Goal: Task Accomplishment & Management: Complete application form

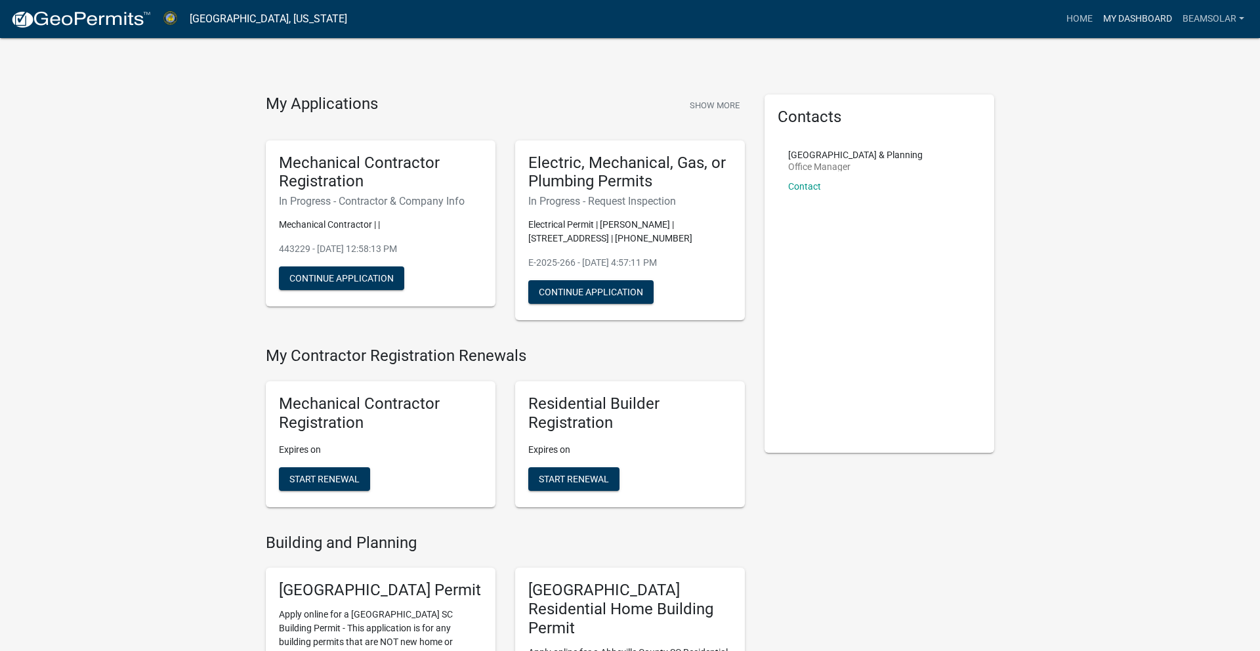
click at [1128, 20] on link "My Dashboard" at bounding box center [1137, 19] width 79 height 25
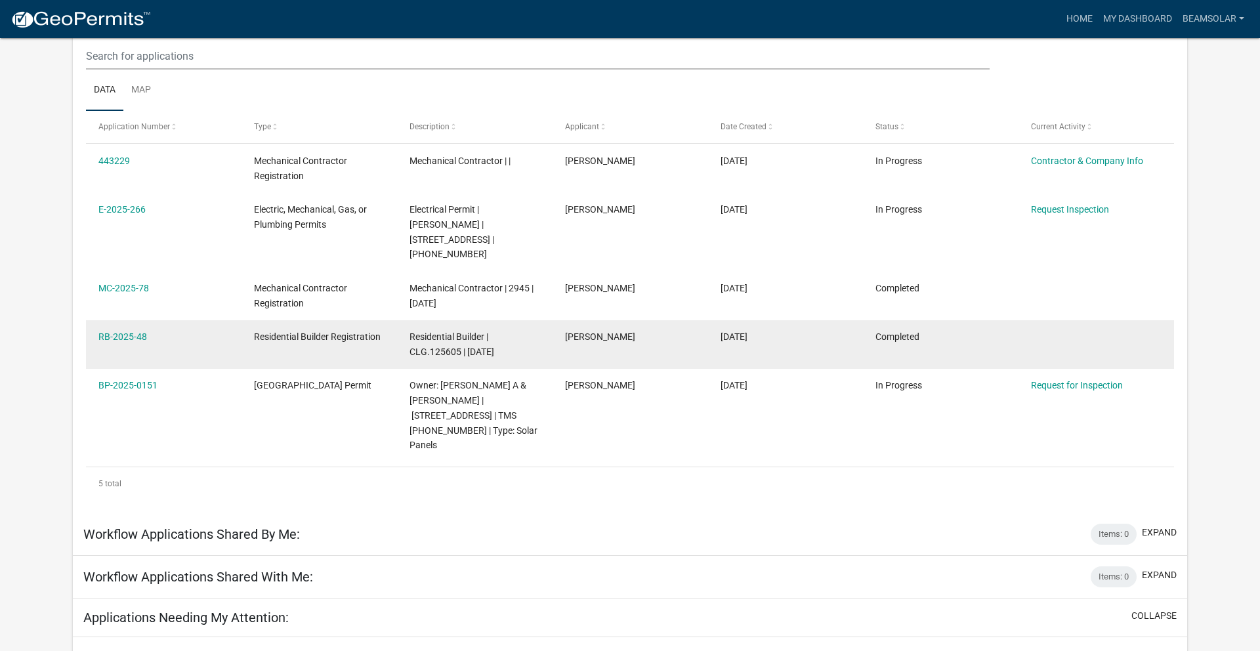
scroll to position [159, 0]
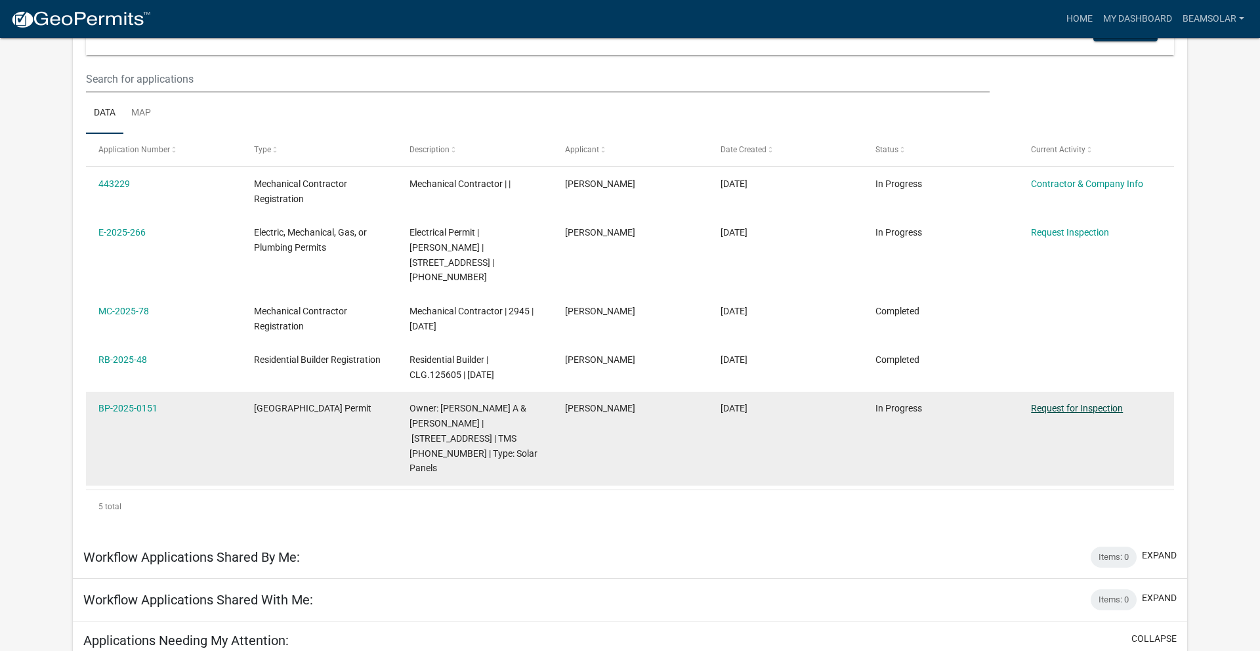
click at [1052, 403] on link "Request for Inspection" at bounding box center [1077, 408] width 92 height 11
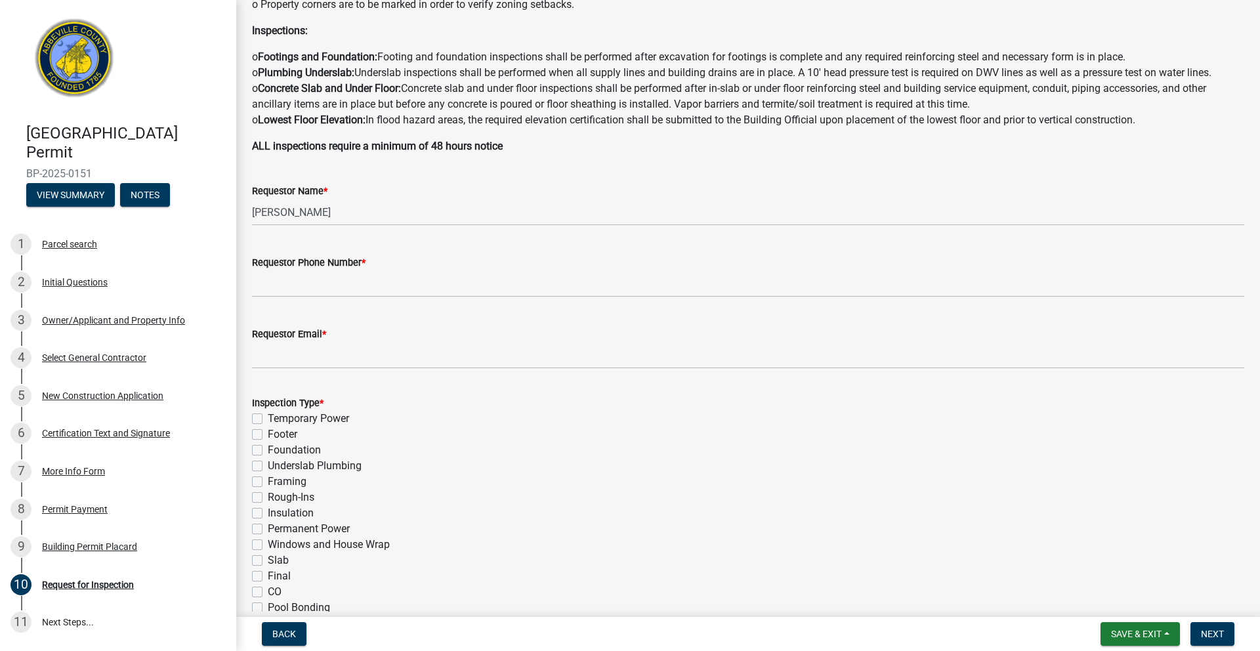
scroll to position [249, 0]
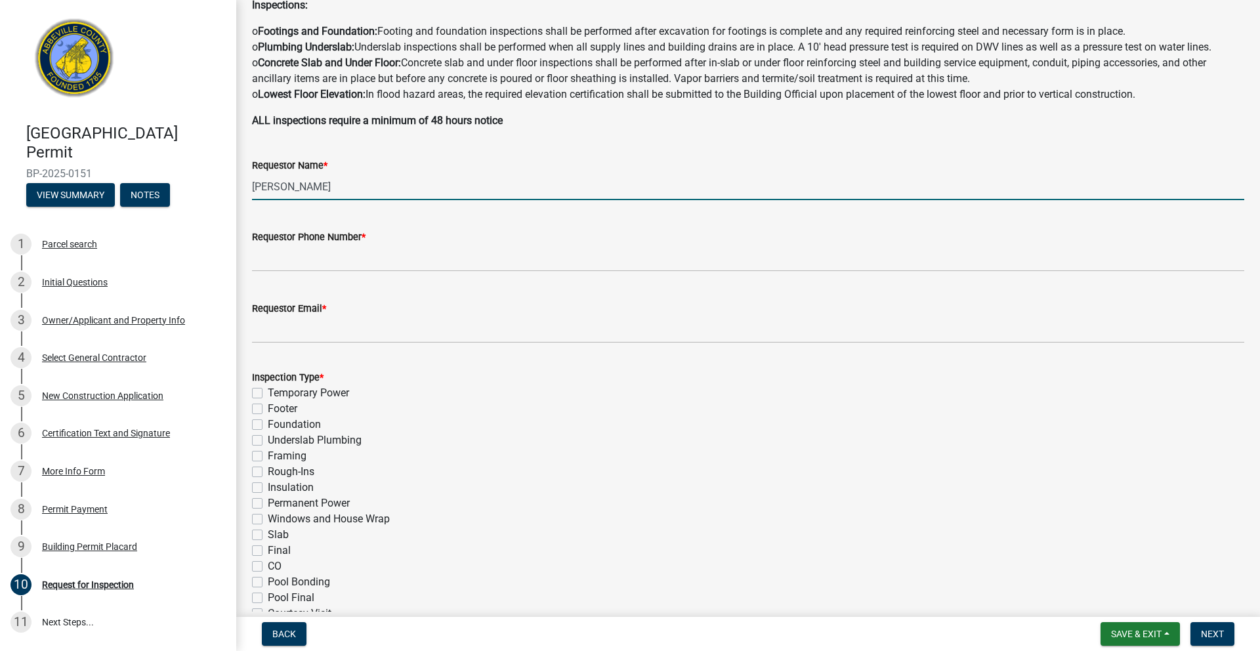
click at [331, 194] on input "[PERSON_NAME]" at bounding box center [748, 186] width 993 height 27
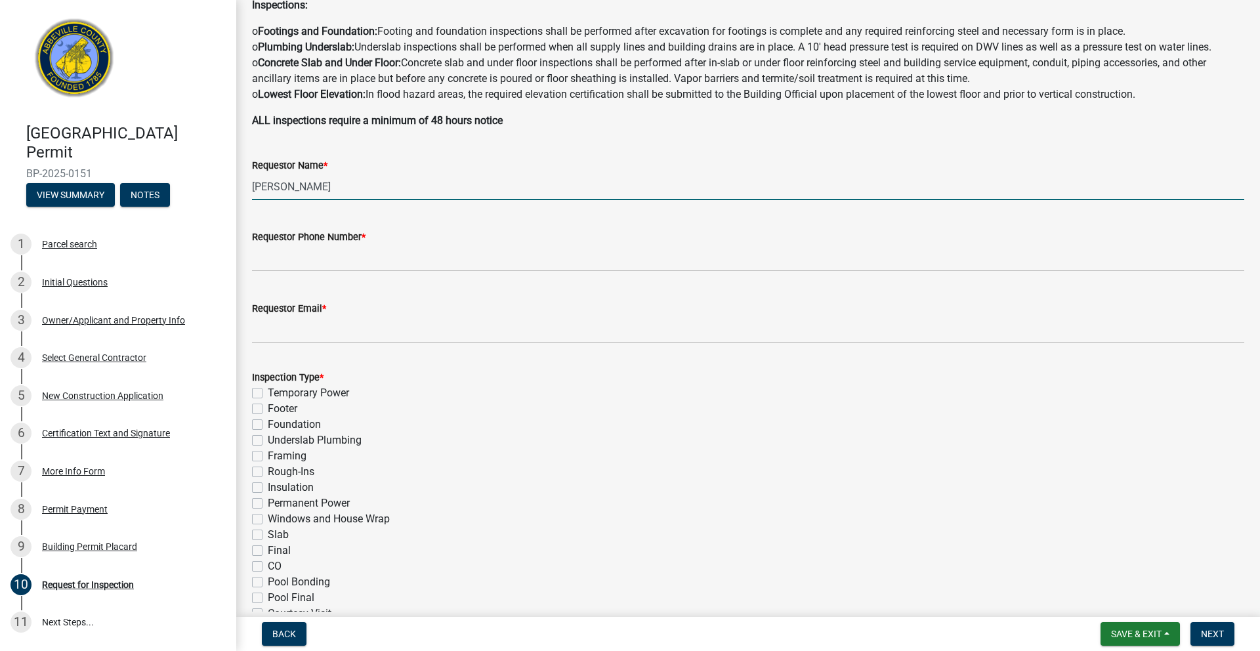
click at [330, 194] on input "[PERSON_NAME]" at bounding box center [748, 186] width 993 height 27
click at [330, 190] on input "[PERSON_NAME]" at bounding box center [748, 186] width 993 height 27
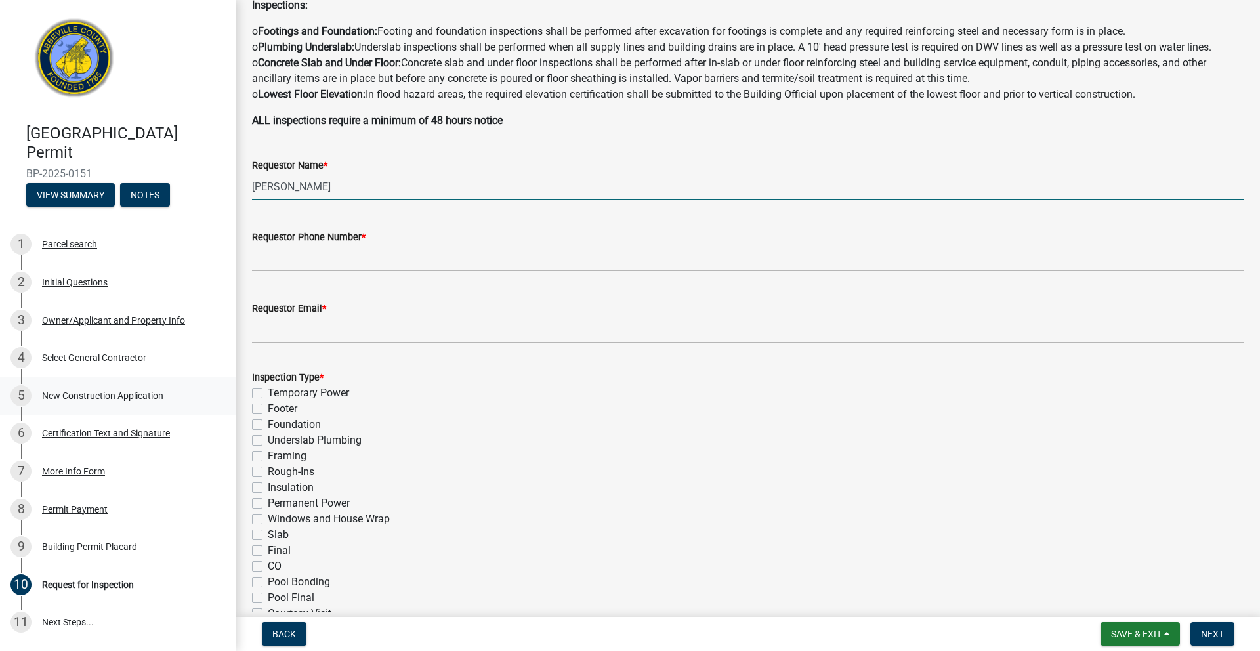
type input "[PERSON_NAME]"
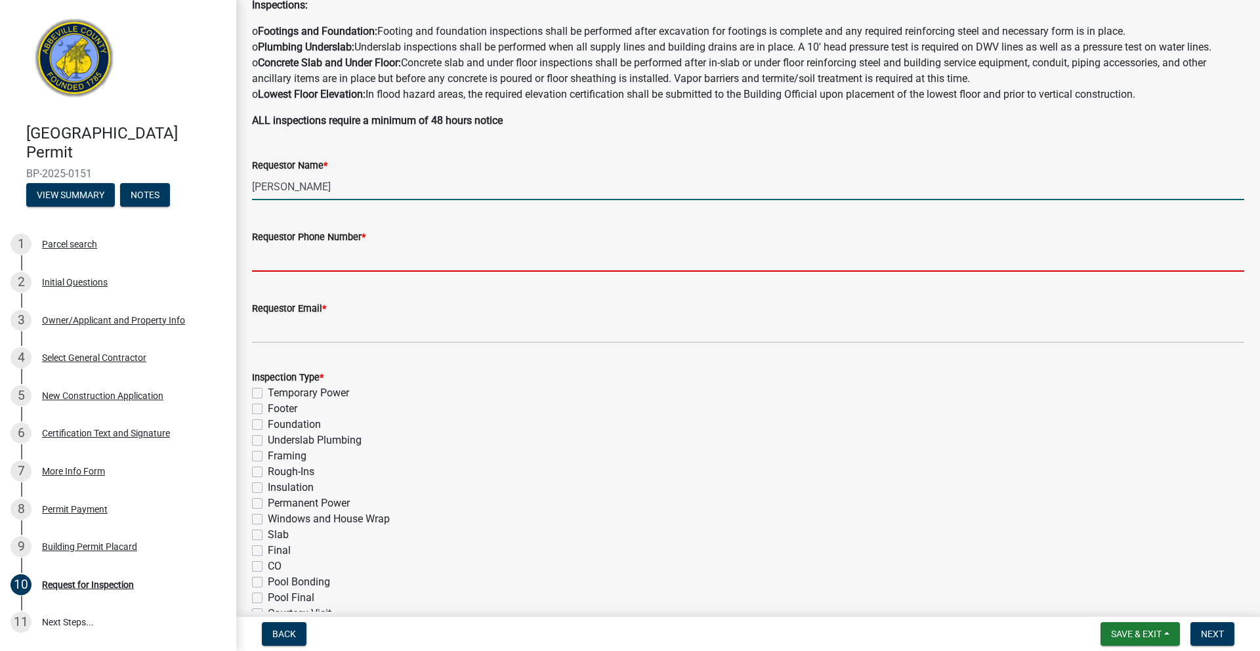
click at [343, 265] on input "Requestor Phone Number *" at bounding box center [748, 258] width 993 height 27
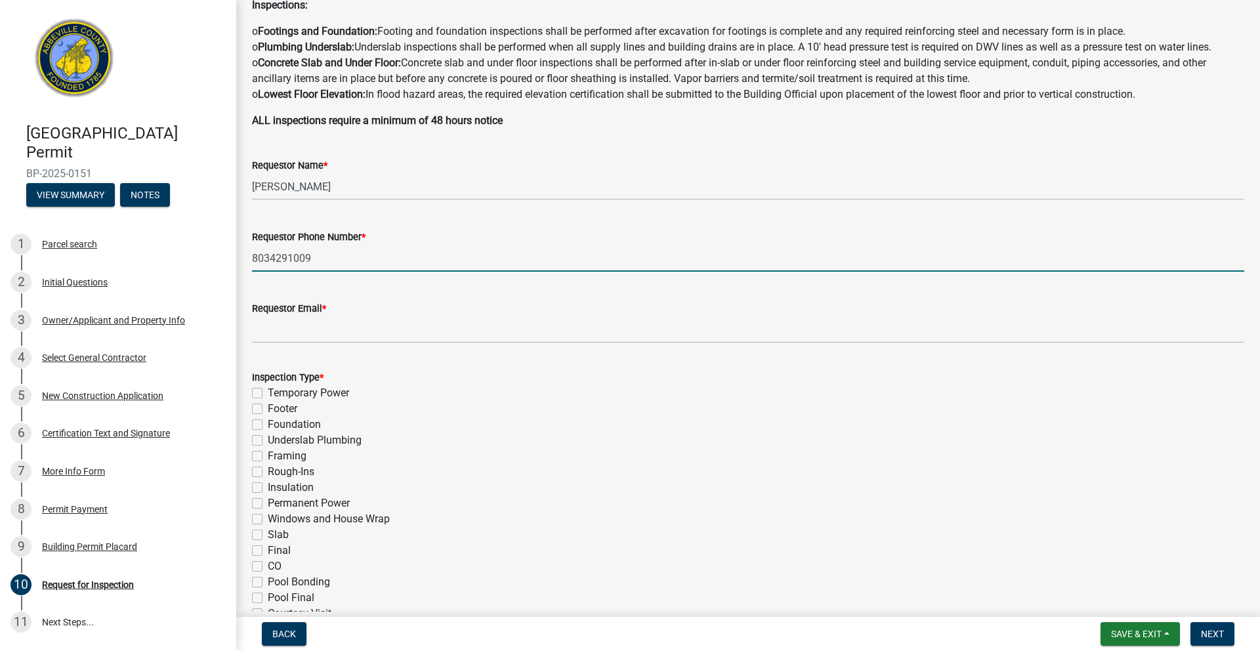
type input "8034291009"
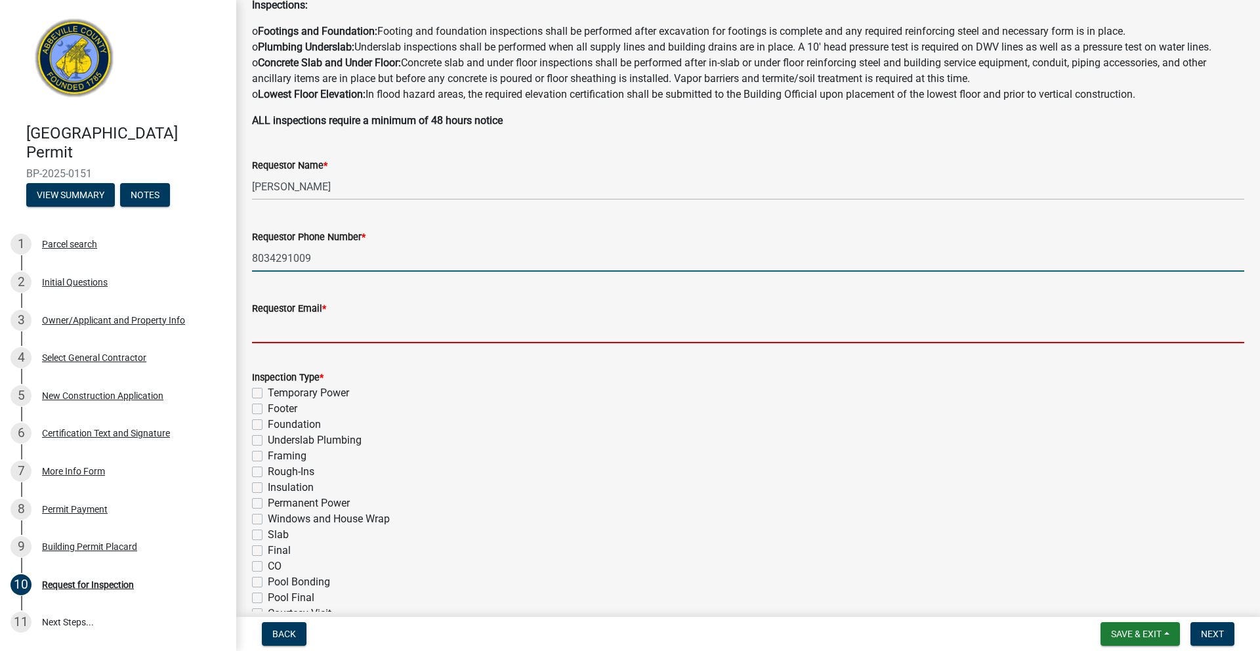
click at [379, 331] on input "Requestor Email *" at bounding box center [748, 329] width 993 height 27
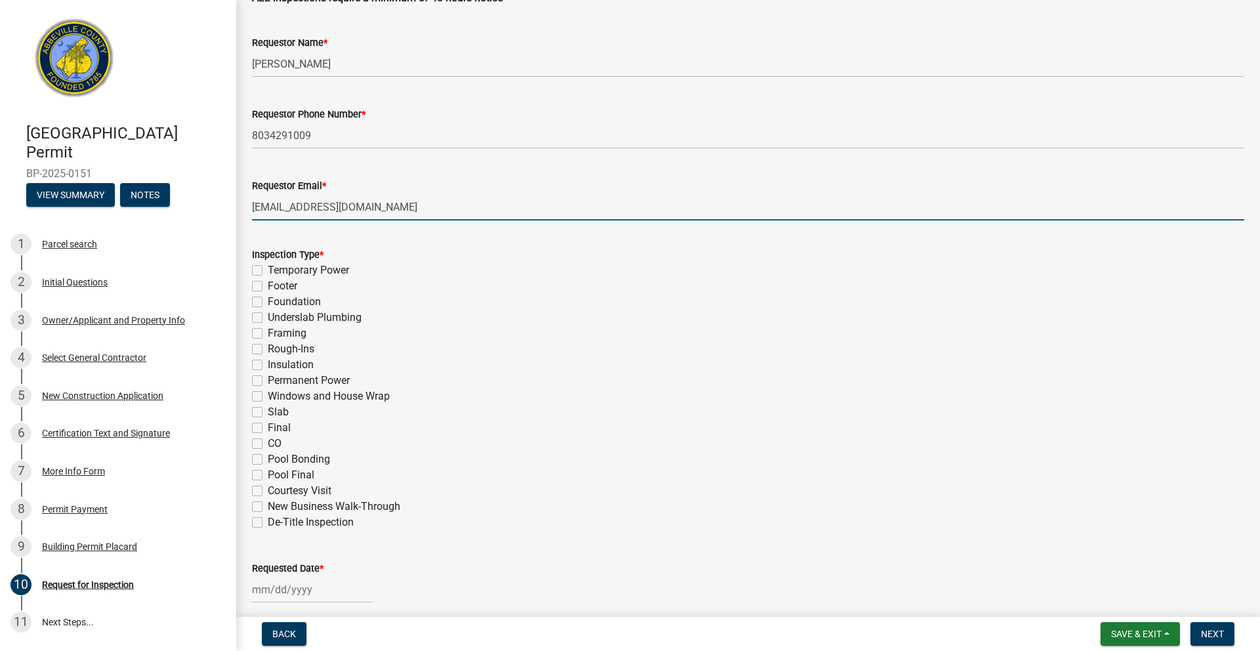
scroll to position [375, 0]
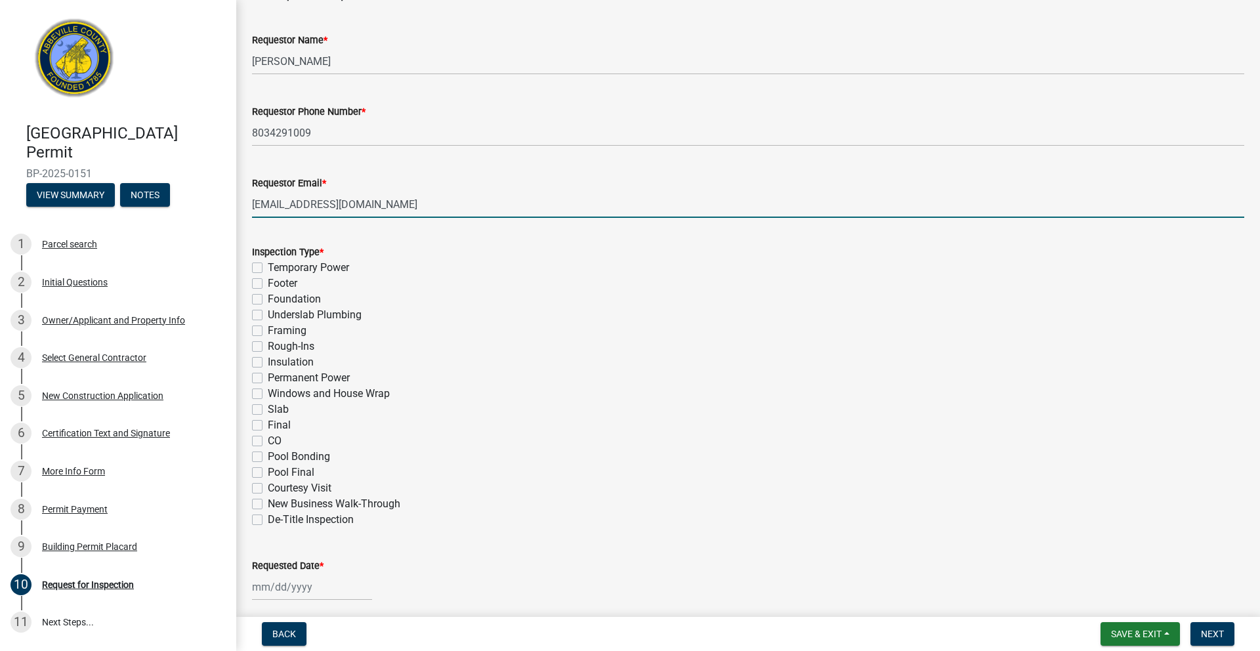
type input "[EMAIL_ADDRESS][DOMAIN_NAME]"
click at [268, 426] on label "Final" at bounding box center [279, 426] width 23 height 16
click at [268, 426] on input "Final" at bounding box center [272, 422] width 9 height 9
checkbox input "true"
checkbox input "false"
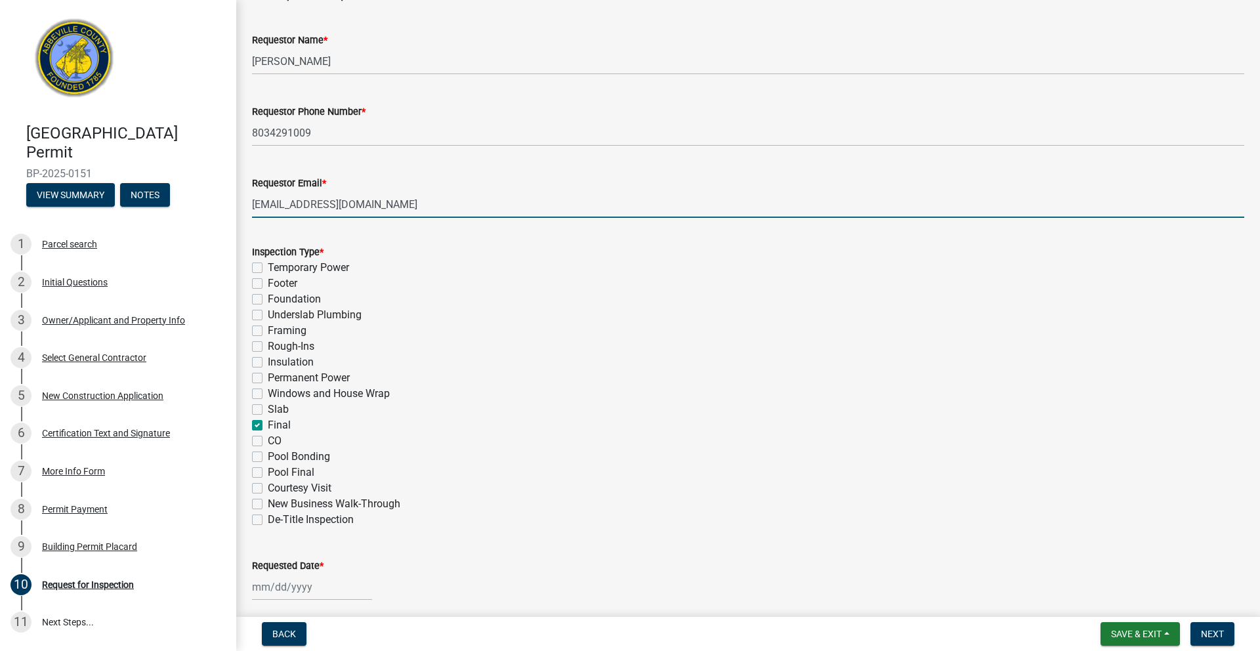
checkbox input "false"
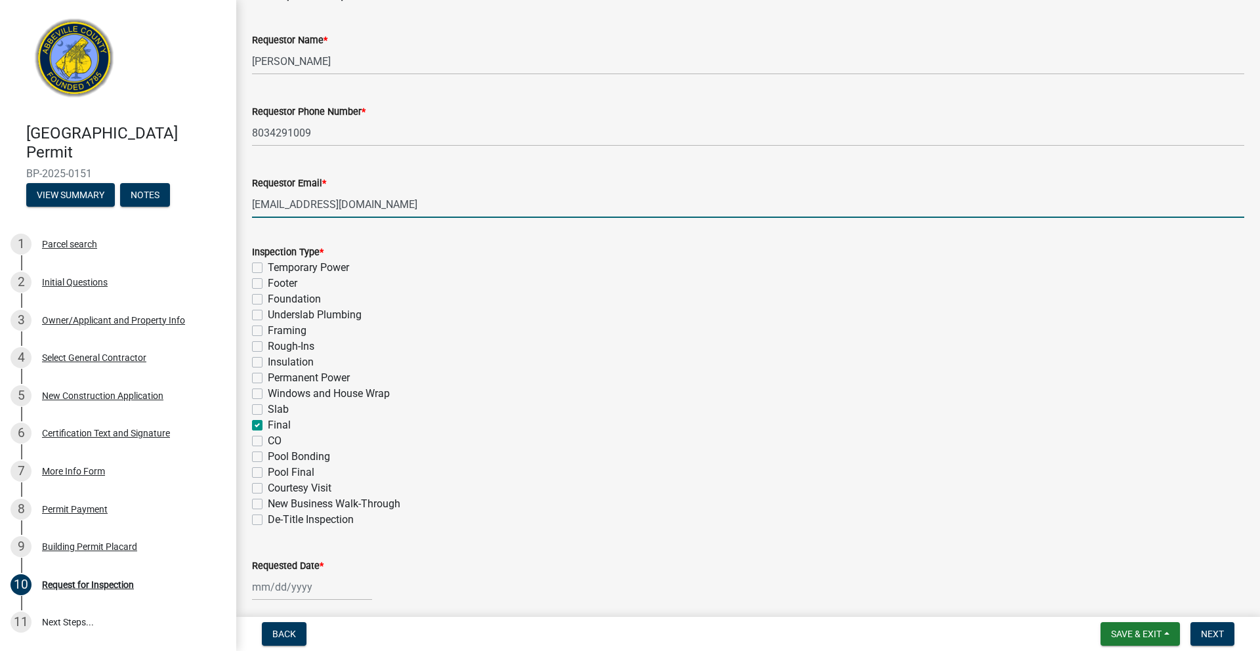
checkbox input "false"
checkbox input "true"
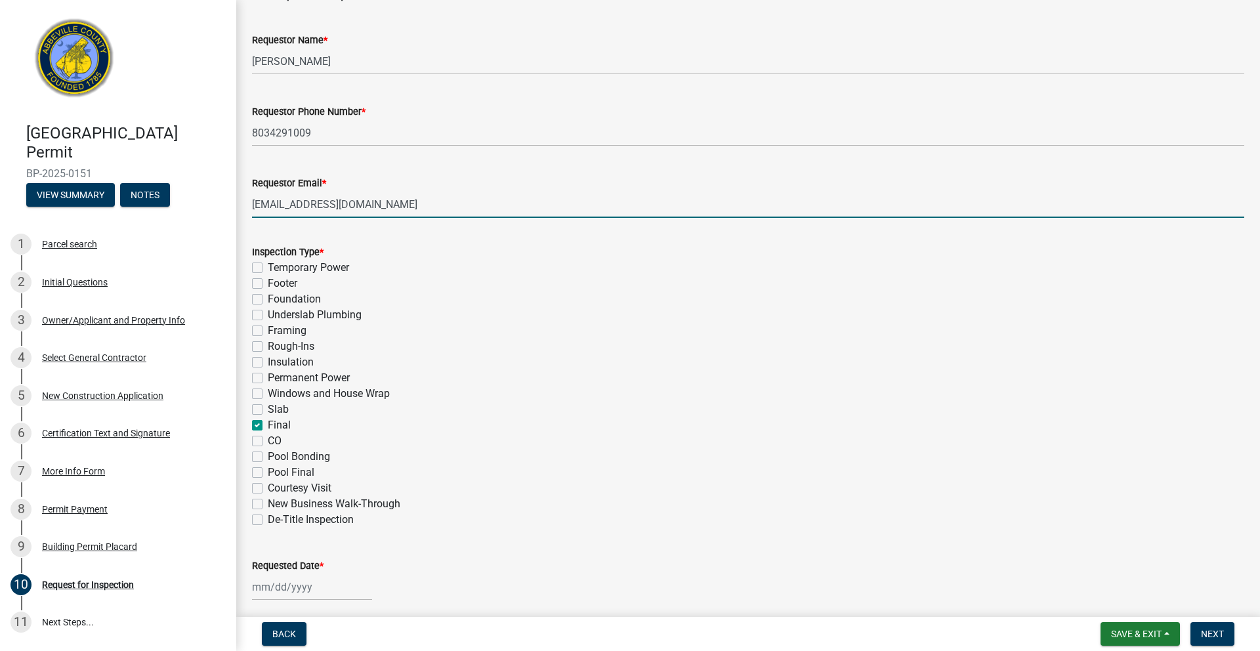
checkbox input "false"
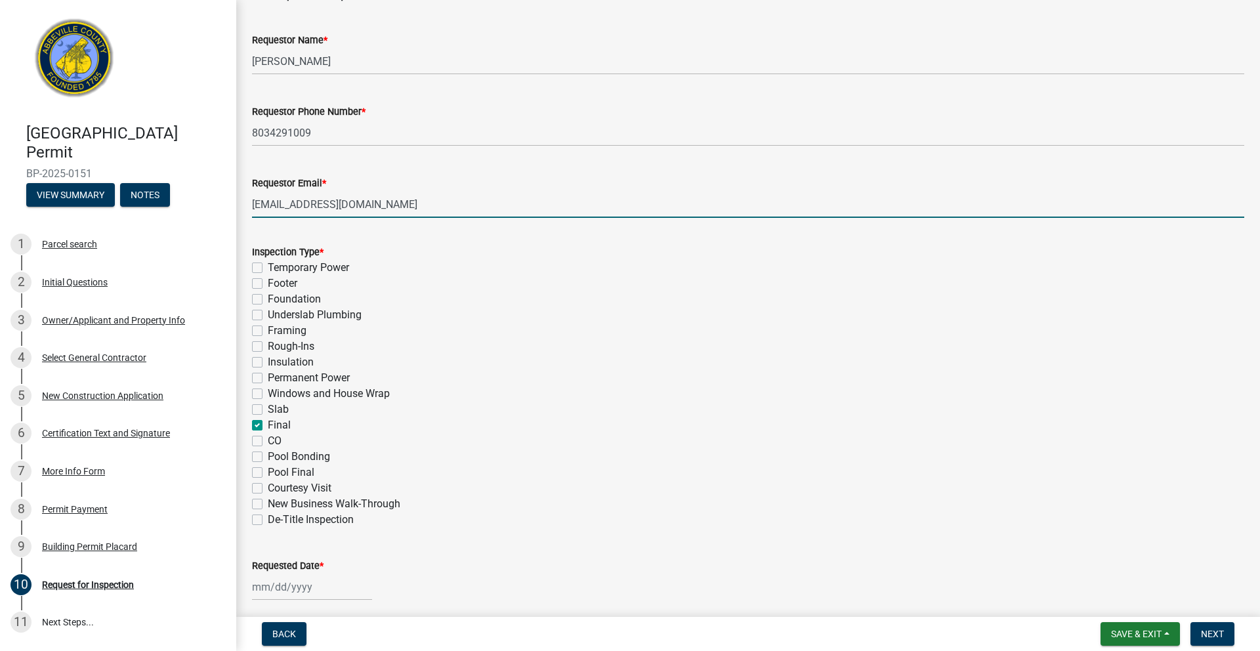
checkbox input "false"
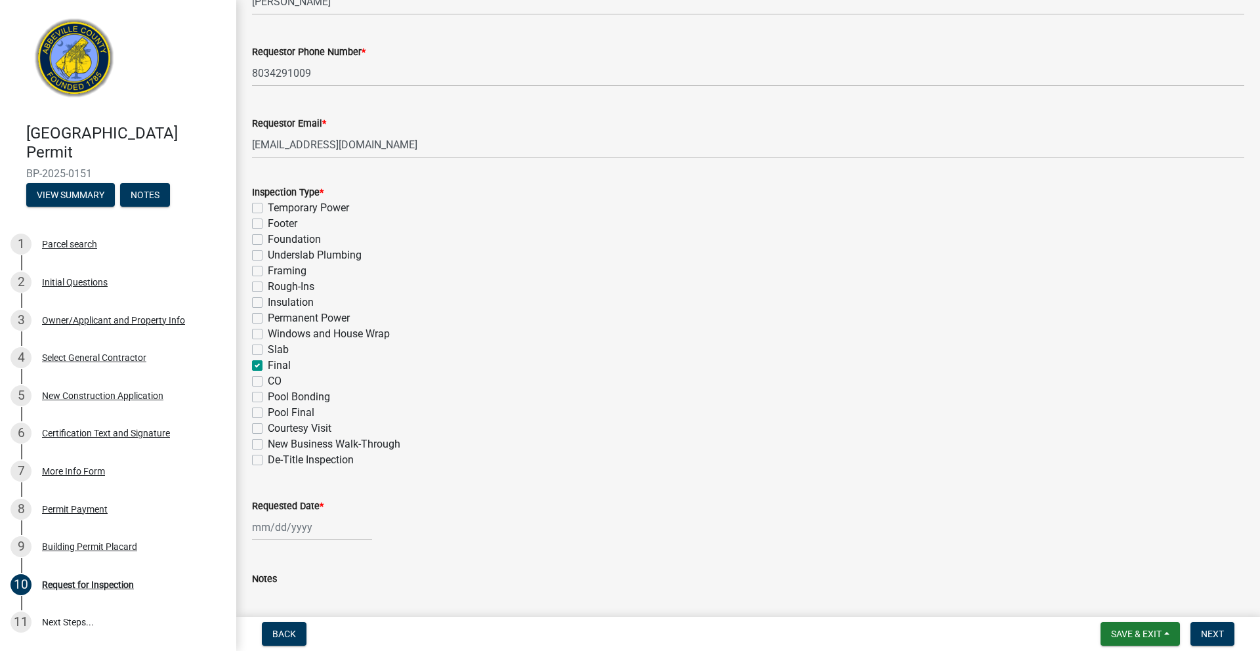
scroll to position [464, 0]
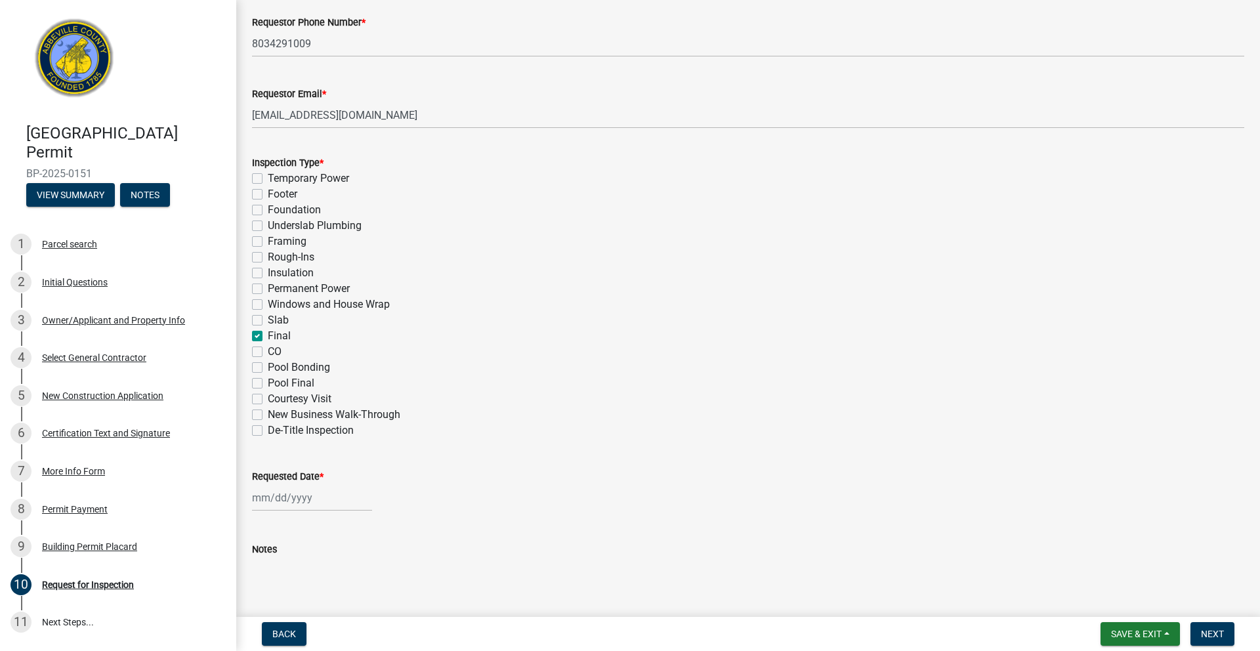
click at [297, 500] on div at bounding box center [312, 497] width 120 height 27
select select "9"
select select "2025"
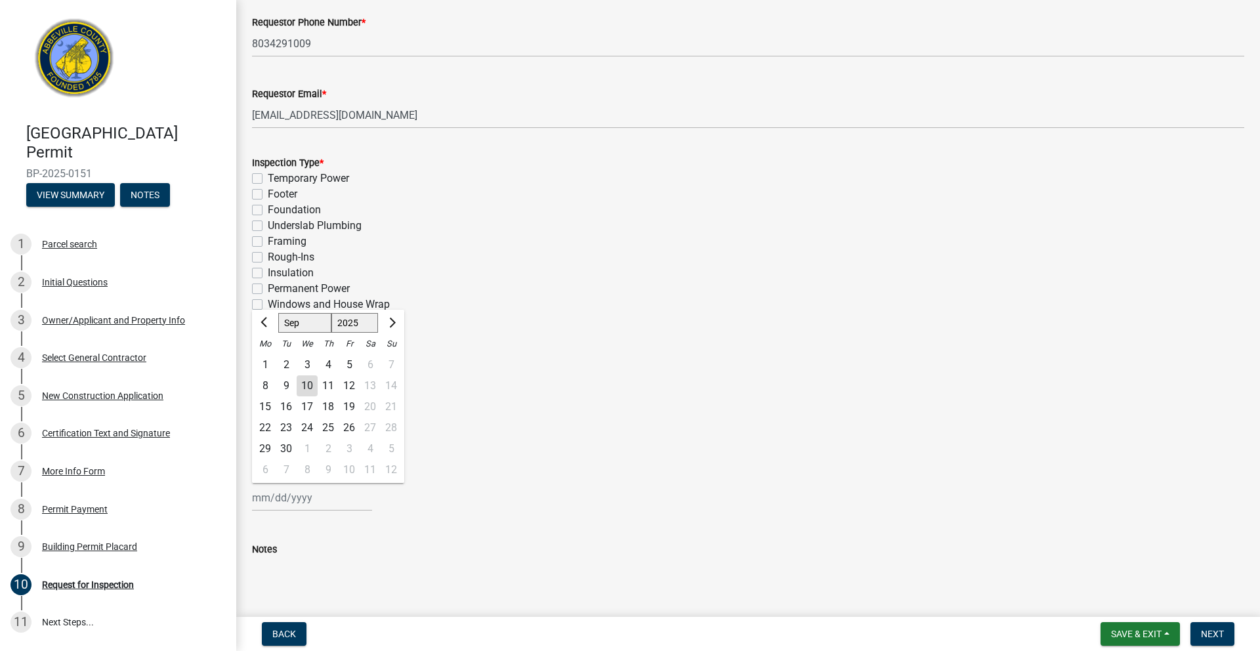
click at [330, 381] on div "11" at bounding box center [328, 385] width 21 height 21
type input "[DATE]"
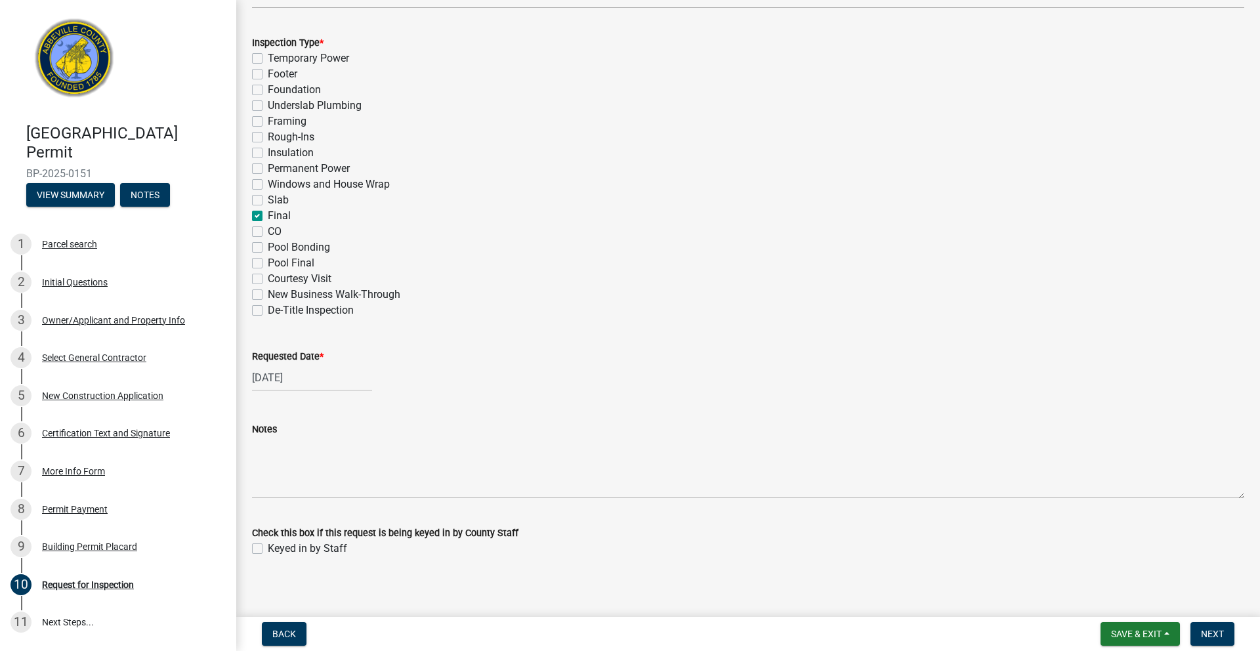
scroll to position [592, 0]
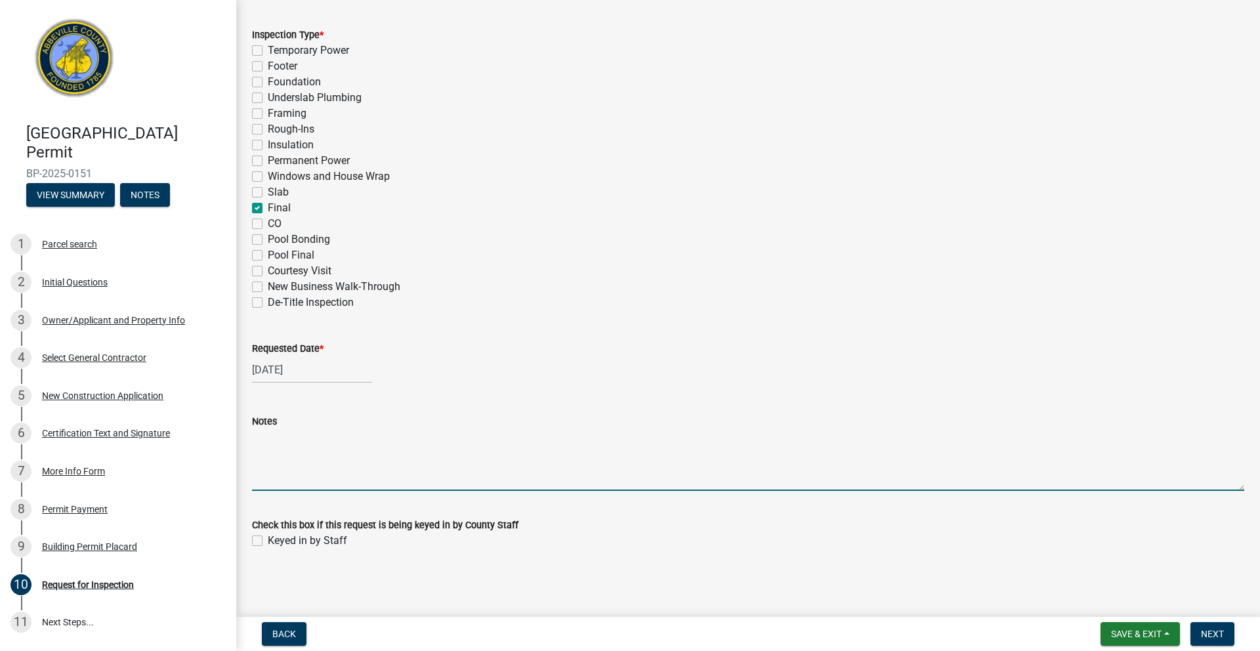
click at [397, 471] on textarea "Notes" at bounding box center [748, 460] width 993 height 62
type textarea "s"
type textarea "Solar final along with the MPU final"
click at [1214, 629] on span "Next" at bounding box center [1212, 634] width 23 height 11
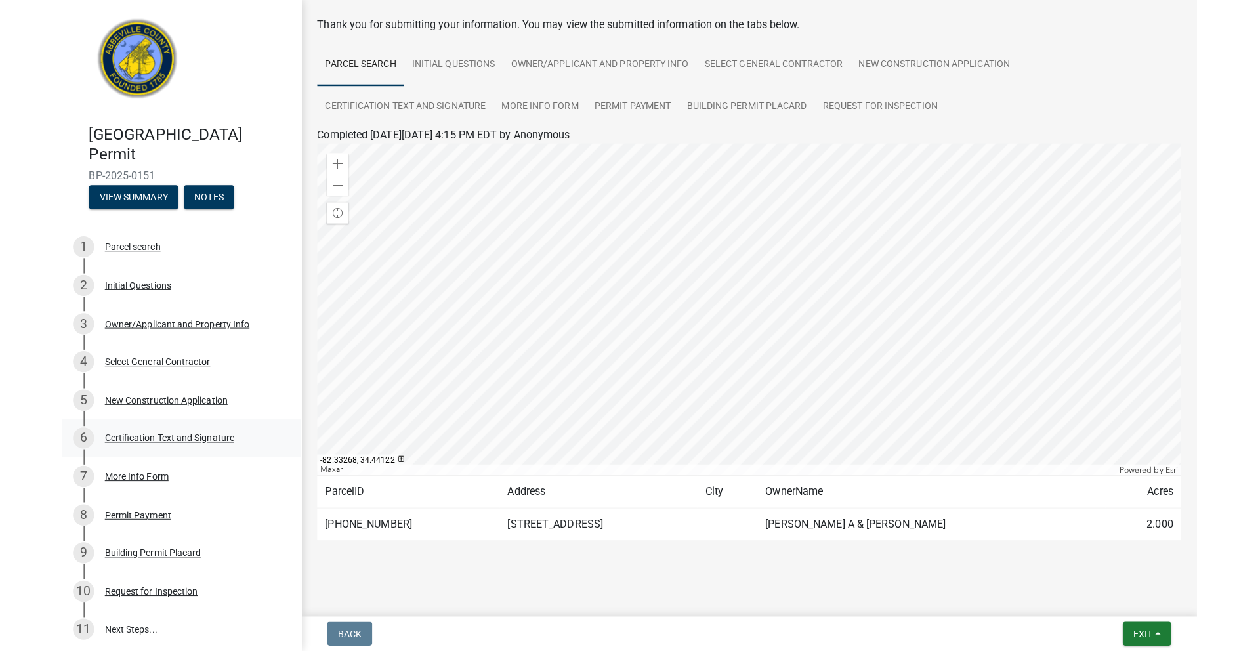
scroll to position [0, 0]
